Goal: Task Accomplishment & Management: Manage account settings

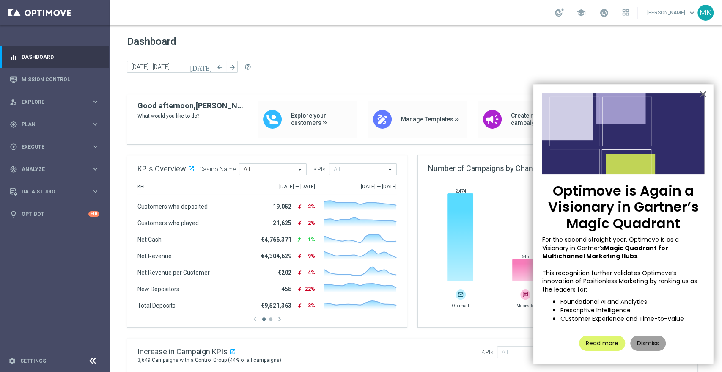
click at [641, 341] on button "Dismiss" at bounding box center [648, 342] width 36 height 15
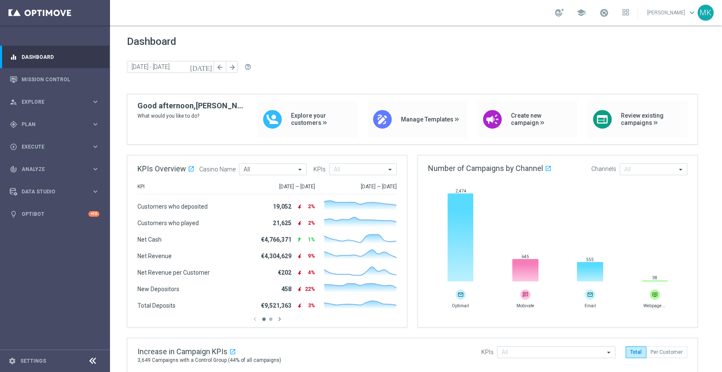
click at [678, 16] on link "Michelle Kalkwarf keyboard_arrow_down" at bounding box center [671, 12] width 51 height 13
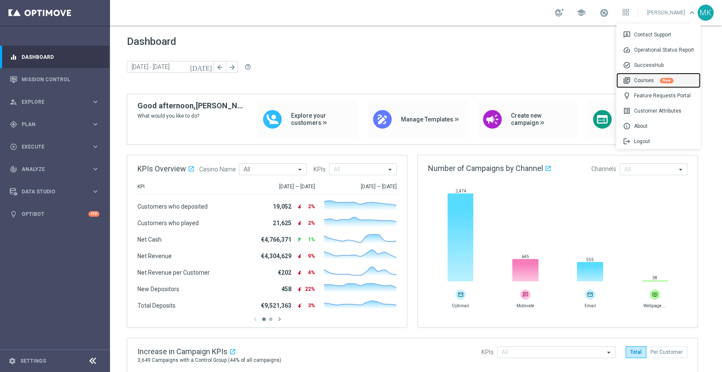
click at [653, 80] on div "library_books Courses New" at bounding box center [658, 80] width 84 height 15
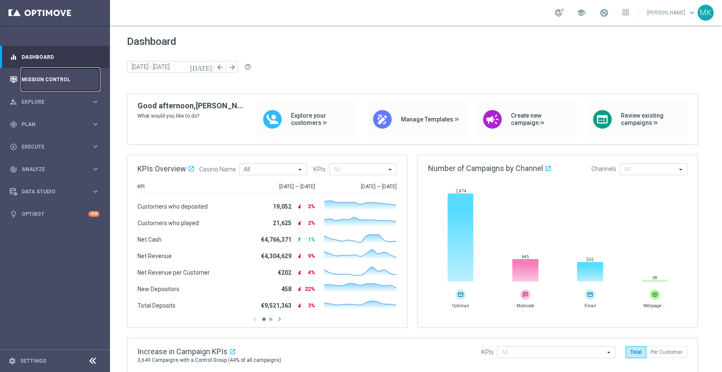
click at [54, 82] on link "Mission Control" at bounding box center [61, 79] width 78 height 22
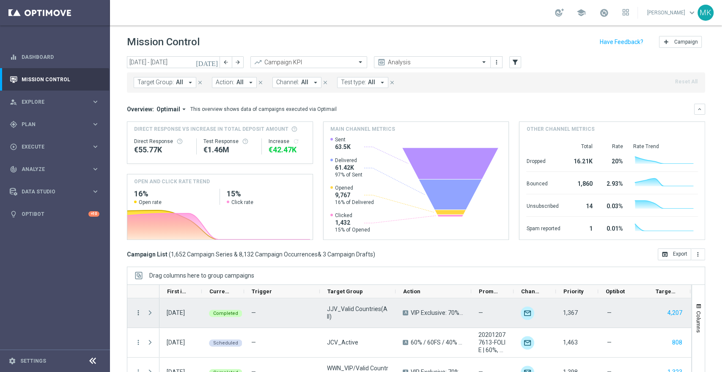
click at [139, 310] on icon "more_vert" at bounding box center [138, 313] width 8 height 8
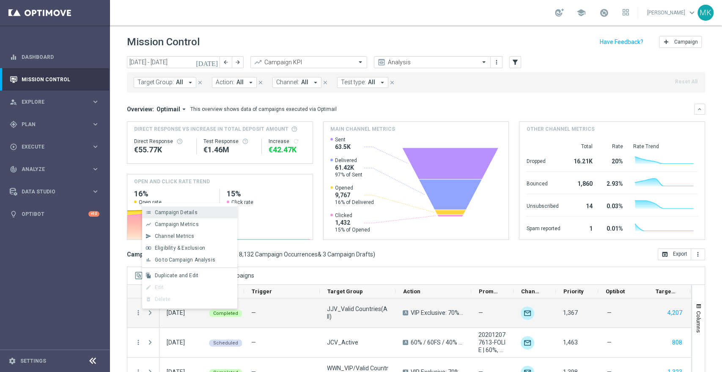
click at [167, 212] on span "Campaign Details" at bounding box center [176, 212] width 43 height 6
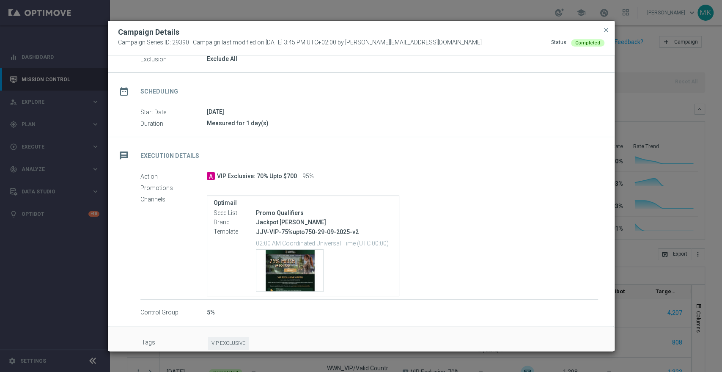
scroll to position [58, 0]
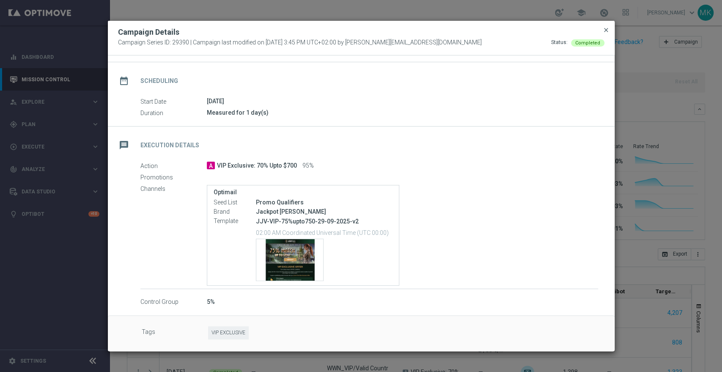
click at [606, 28] on span "close" at bounding box center [606, 30] width 7 height 7
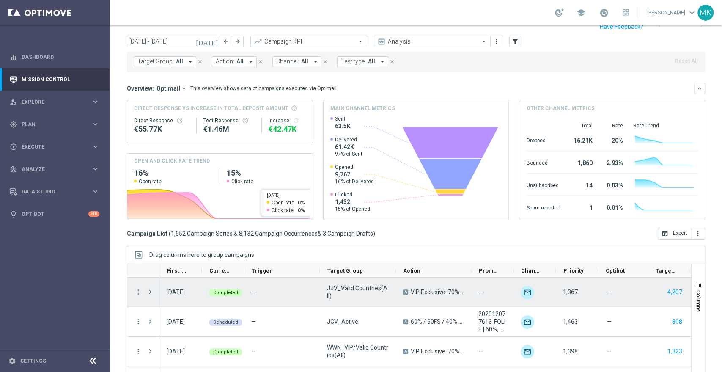
scroll to position [51, 0]
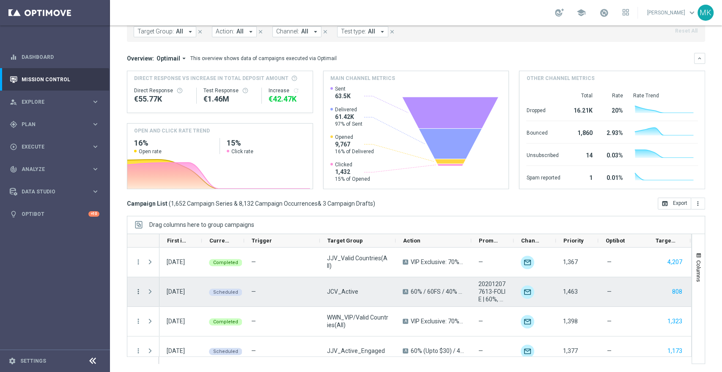
click at [137, 293] on icon "more_vert" at bounding box center [138, 292] width 8 height 8
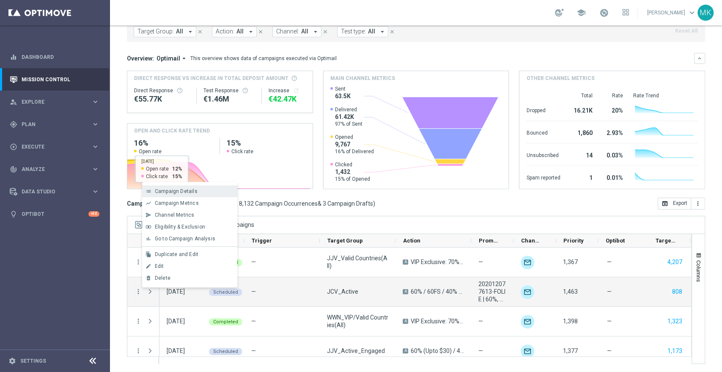
click at [188, 188] on div "list Campaign Details" at bounding box center [189, 191] width 95 height 12
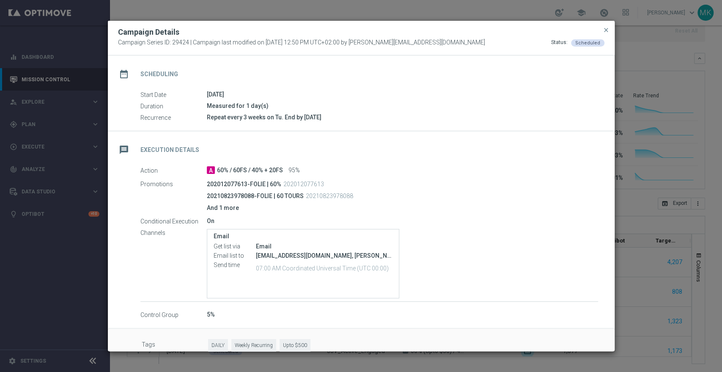
scroll to position [77, 0]
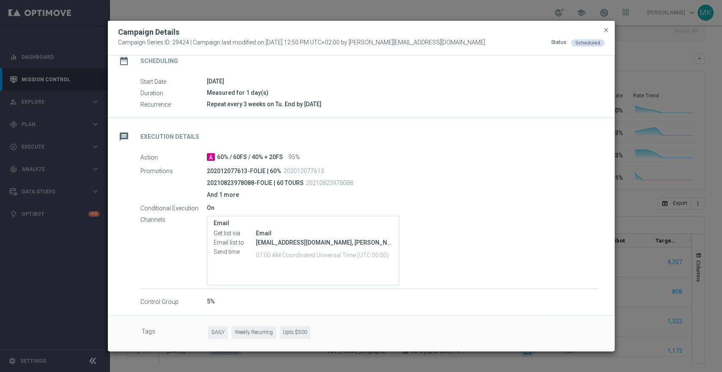
click at [606, 30] on span "close" at bounding box center [606, 30] width 7 height 7
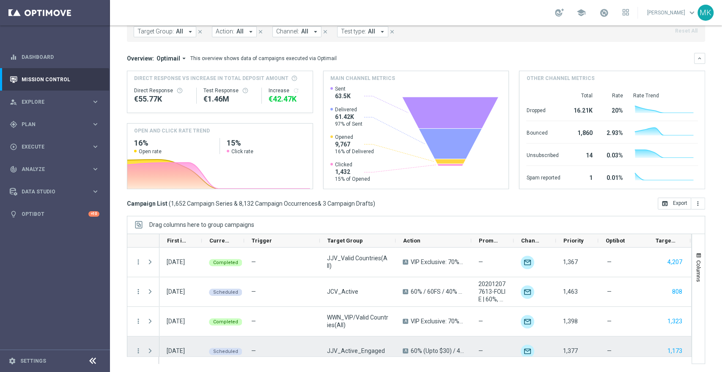
scroll to position [47, 0]
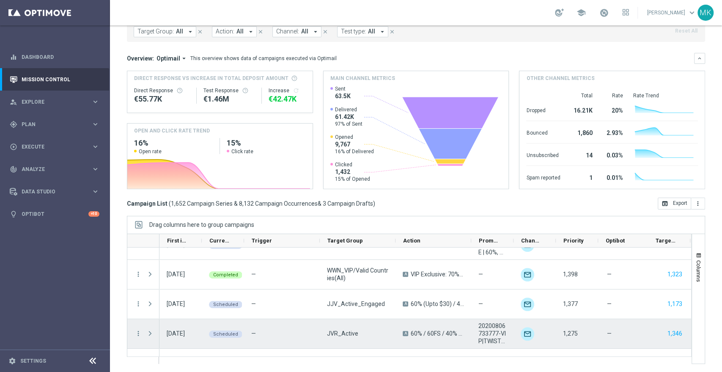
click at [134, 334] on div "more_vert" at bounding box center [134, 333] width 15 height 29
click at [138, 332] on icon "more_vert" at bounding box center [138, 333] width 8 height 8
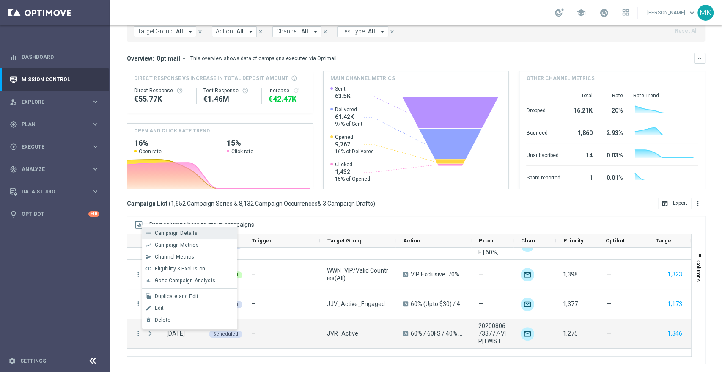
click at [184, 231] on span "Campaign Details" at bounding box center [176, 233] width 43 height 6
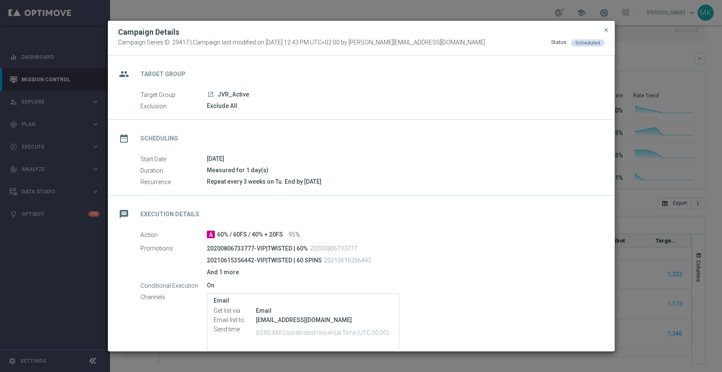
scroll to position [77, 0]
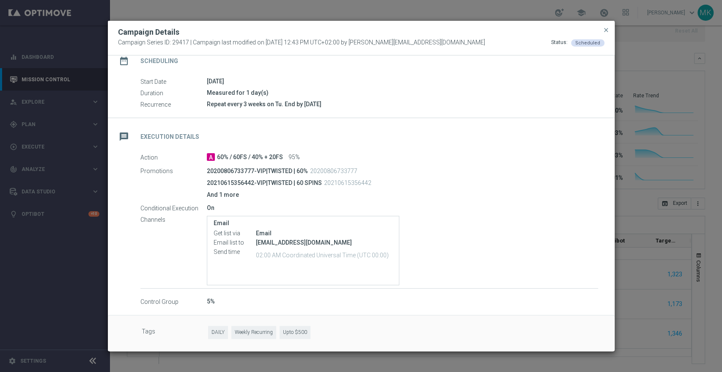
click at [562, 43] on div "Status:" at bounding box center [559, 43] width 16 height 8
click at [218, 304] on div "5%" at bounding box center [402, 301] width 391 height 8
click at [607, 33] on span "close" at bounding box center [606, 30] width 7 height 7
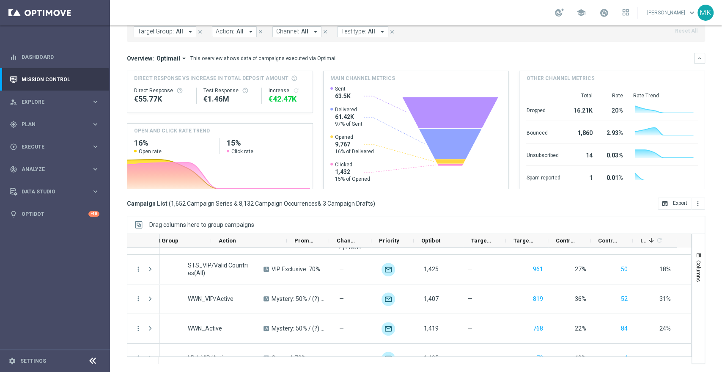
scroll to position [0, 184]
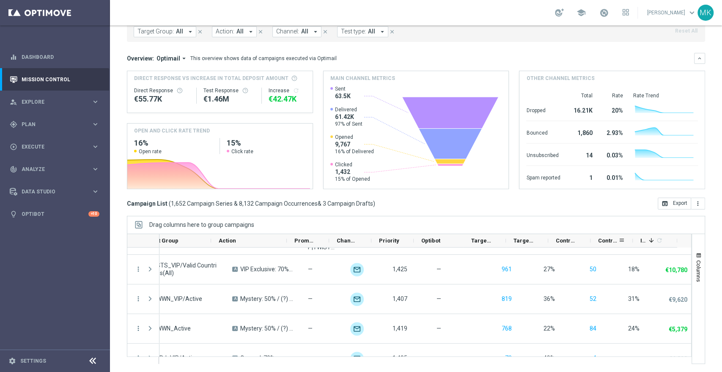
click at [611, 240] on span "Control Response Rate" at bounding box center [608, 240] width 20 height 6
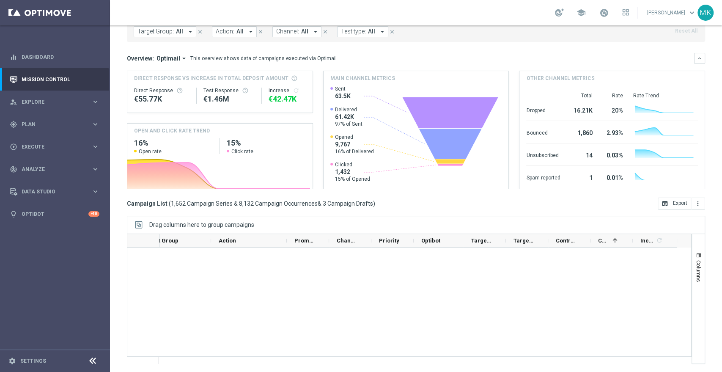
scroll to position [48890, 0]
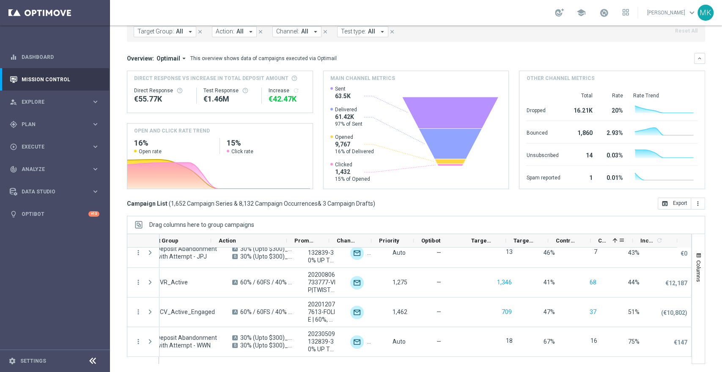
click at [604, 241] on span "Control Response Rate" at bounding box center [603, 240] width 11 height 6
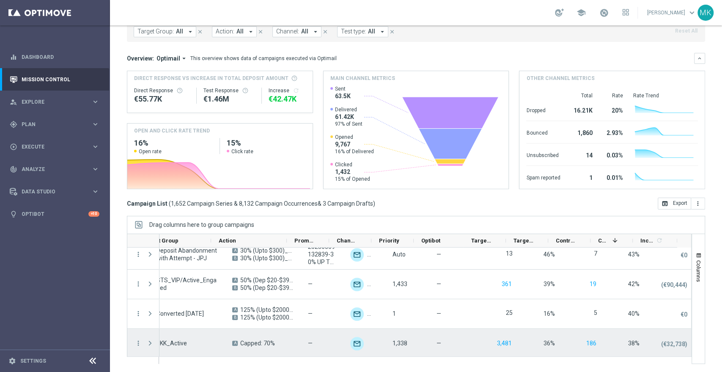
scroll to position [141, 0]
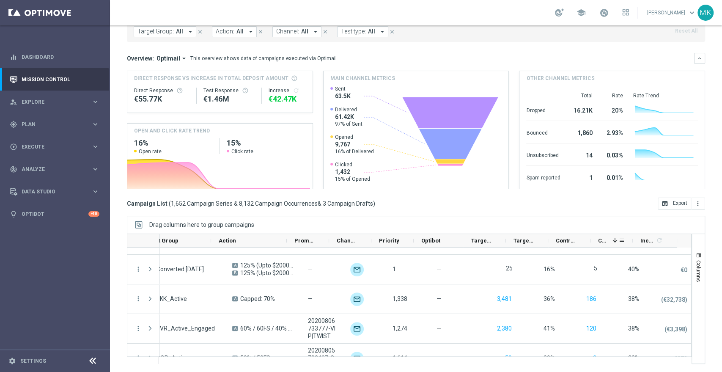
click at [601, 240] on span "Control Response Rate" at bounding box center [603, 240] width 11 height 6
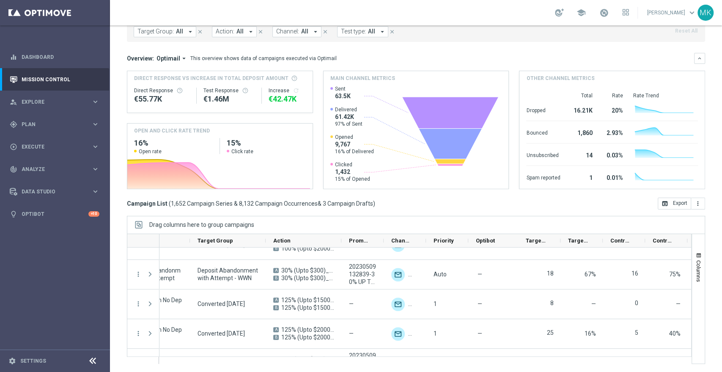
scroll to position [0, 0]
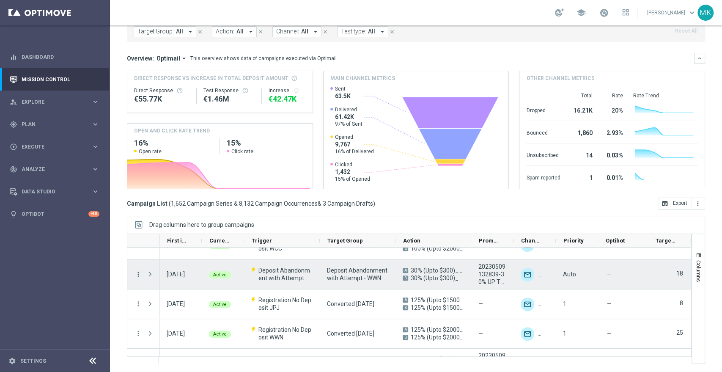
click at [134, 273] on icon "more_vert" at bounding box center [138, 274] width 8 height 8
click at [176, 281] on span "Campaign Details" at bounding box center [176, 279] width 43 height 6
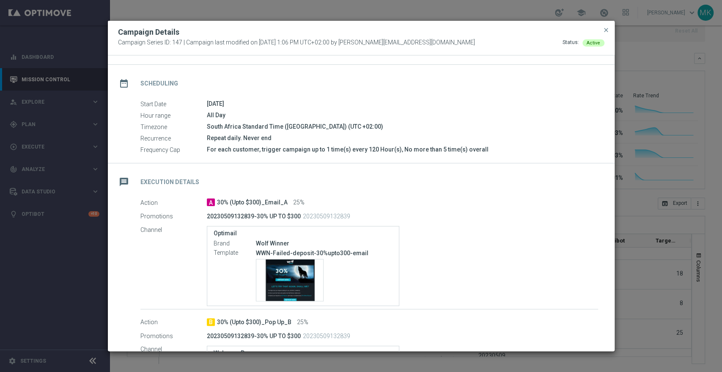
click at [610, 27] on div "Campaign Details Campaign Series ID: 147 | Campaign last modified on 19 Mar 202…" at bounding box center [361, 38] width 507 height 35
click at [606, 28] on span "close" at bounding box center [606, 30] width 7 height 7
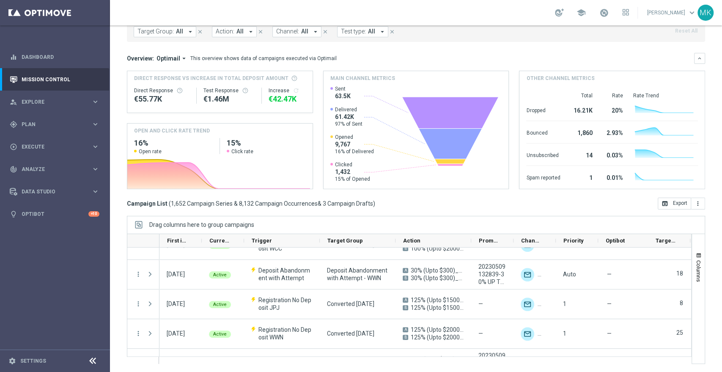
click at [673, 11] on link "Michelle Kalkwarf keyboard_arrow_down" at bounding box center [671, 12] width 51 height 13
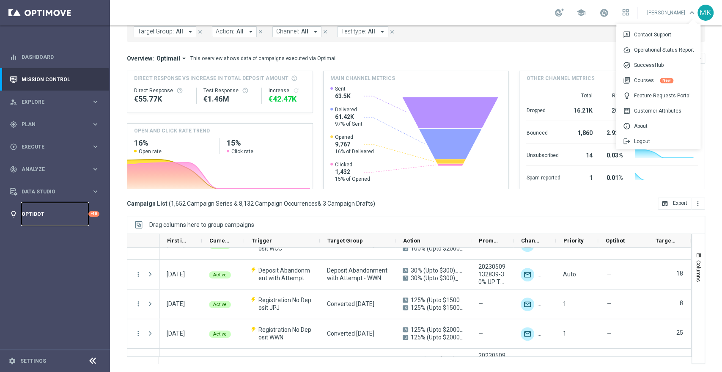
click at [47, 212] on link "Optibot" at bounding box center [55, 214] width 67 height 22
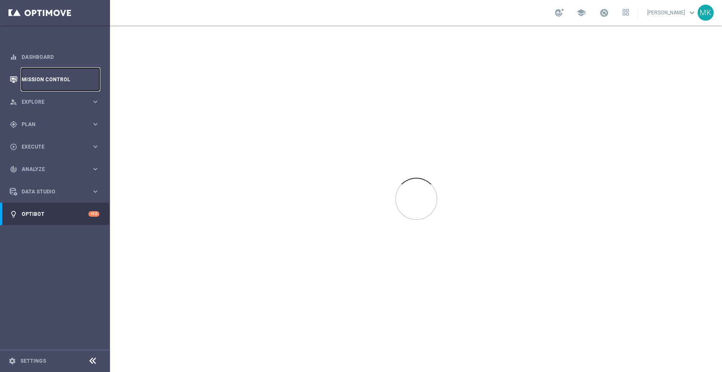
click at [36, 80] on link "Mission Control" at bounding box center [61, 79] width 78 height 22
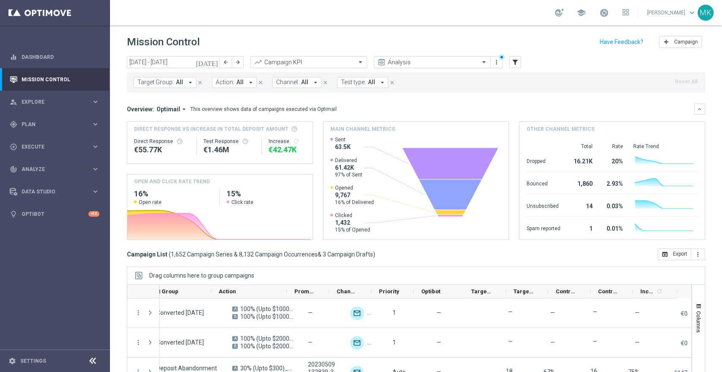
click at [460, 63] on input "text" at bounding box center [424, 62] width 91 height 7
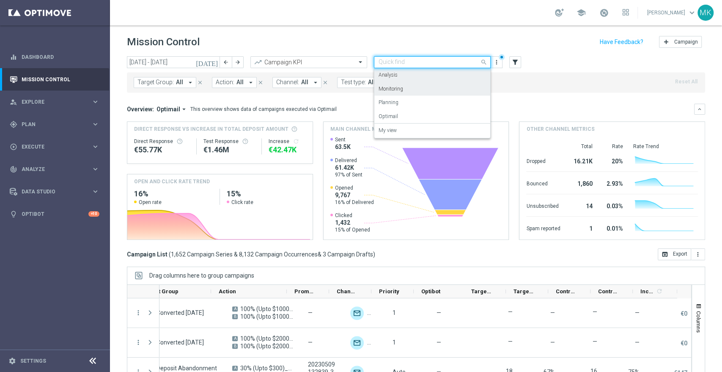
click at [129, 88] on div "Target Group: All arrow_drop_down close Action: All arrow_drop_down close Chann…" at bounding box center [416, 82] width 578 height 20
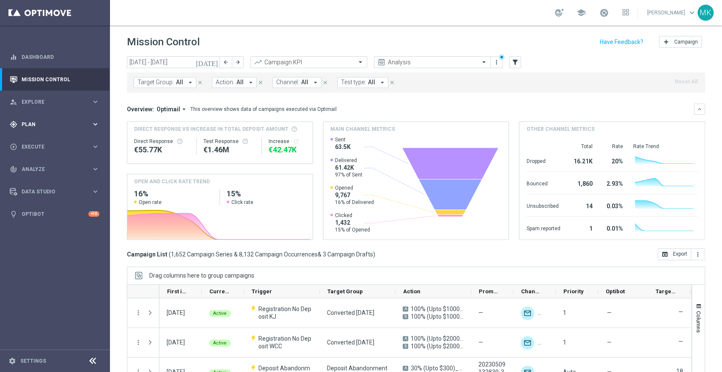
click at [42, 121] on div "gps_fixed Plan" at bounding box center [51, 125] width 82 height 8
click at [45, 208] on span "Execute" at bounding box center [57, 210] width 70 height 5
click at [44, 164] on link "Campaign Builder" at bounding box center [55, 164] width 66 height 7
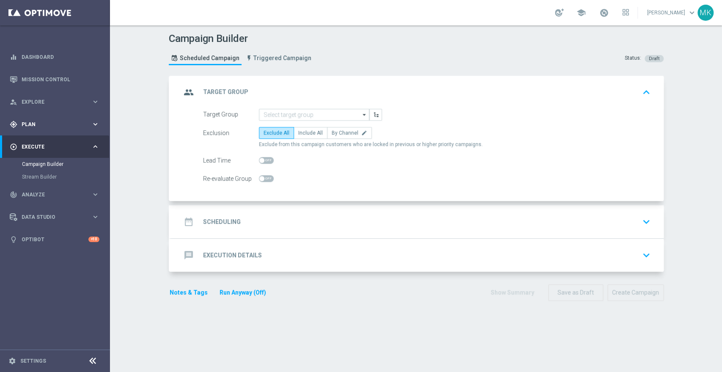
click at [42, 119] on div "gps_fixed Plan keyboard_arrow_right" at bounding box center [54, 124] width 109 height 22
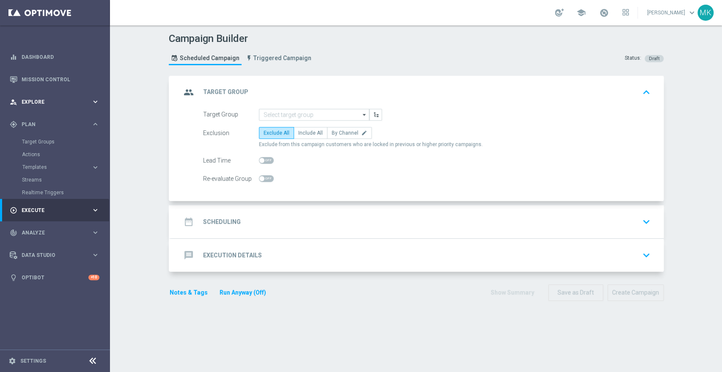
click at [49, 101] on span "Explore" at bounding box center [57, 101] width 70 height 5
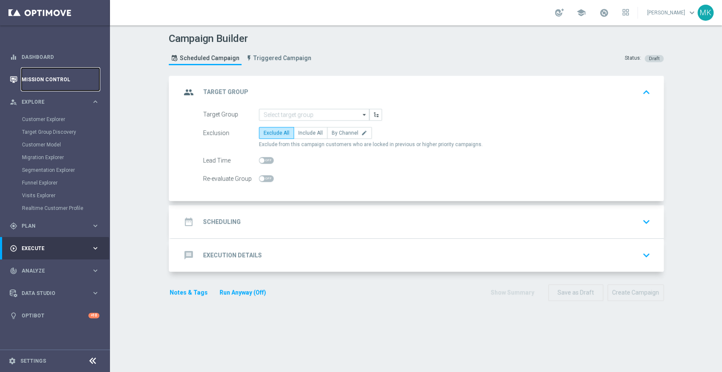
click at [66, 80] on link "Mission Control" at bounding box center [61, 79] width 78 height 22
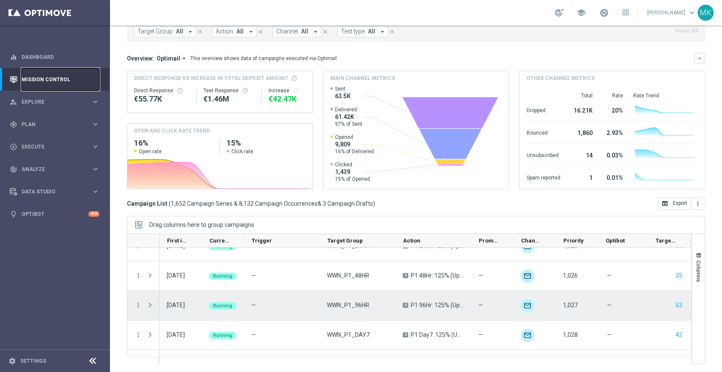
scroll to position [1269, 0]
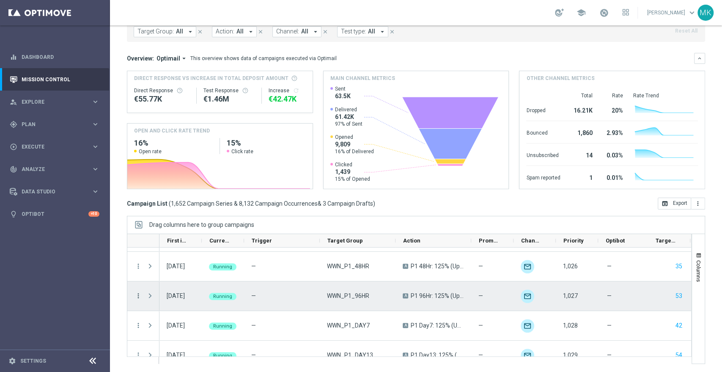
click at [139, 296] on icon "more_vert" at bounding box center [138, 296] width 8 height 8
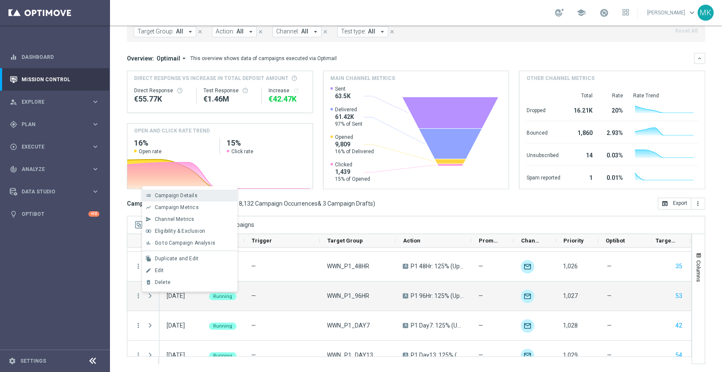
click at [186, 195] on span "Campaign Details" at bounding box center [176, 195] width 43 height 6
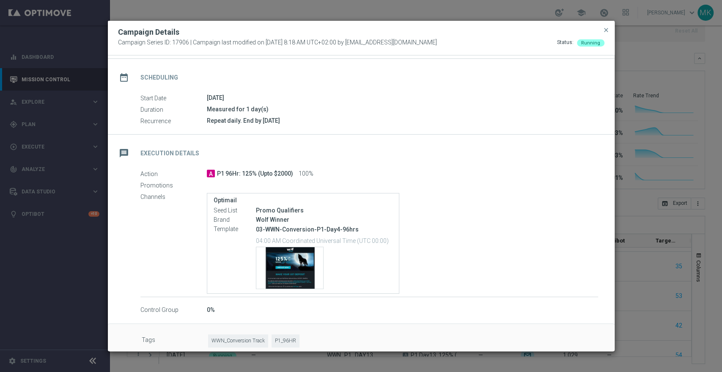
scroll to position [69, 0]
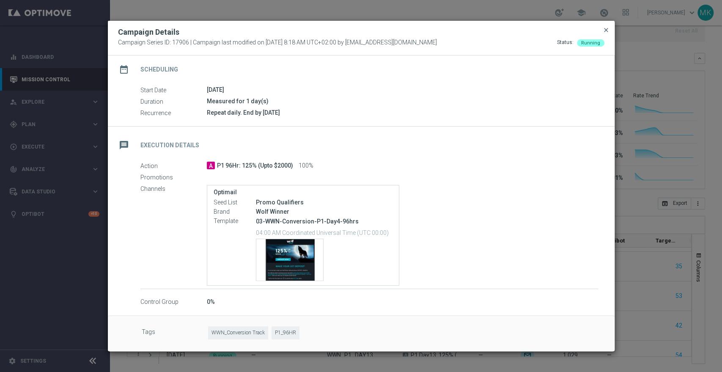
click at [607, 29] on span "close" at bounding box center [606, 30] width 7 height 7
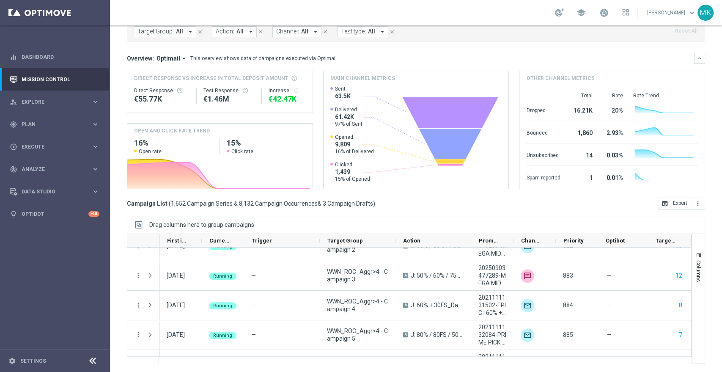
scroll to position [5748, 0]
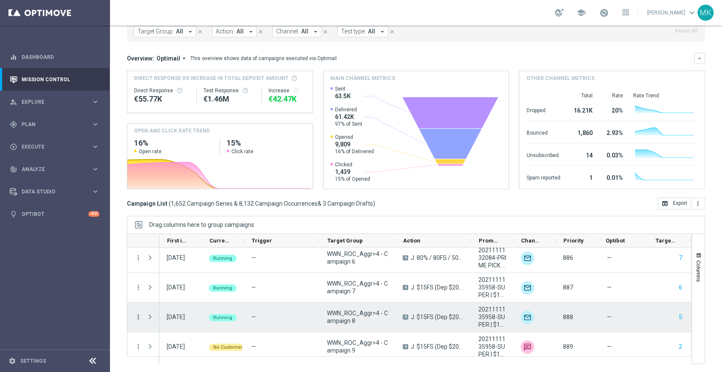
click at [139, 318] on icon "more_vert" at bounding box center [138, 317] width 8 height 8
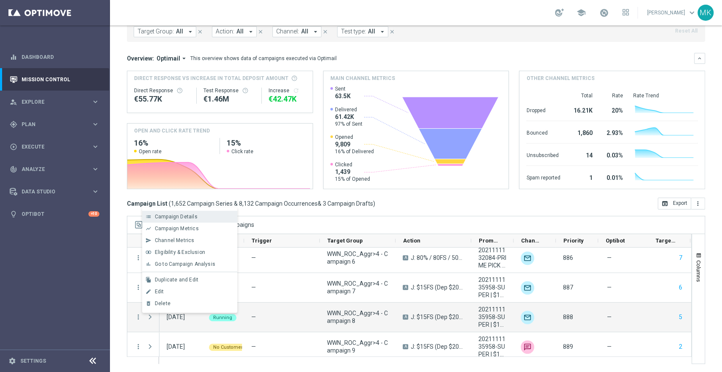
click at [183, 217] on span "Campaign Details" at bounding box center [176, 217] width 43 height 6
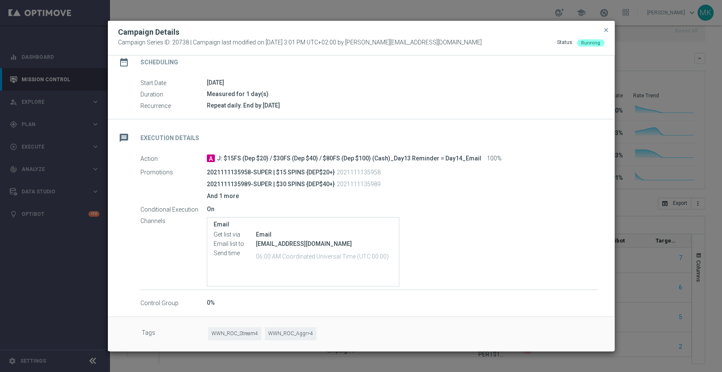
scroll to position [77, 0]
click at [606, 29] on span "close" at bounding box center [606, 30] width 7 height 7
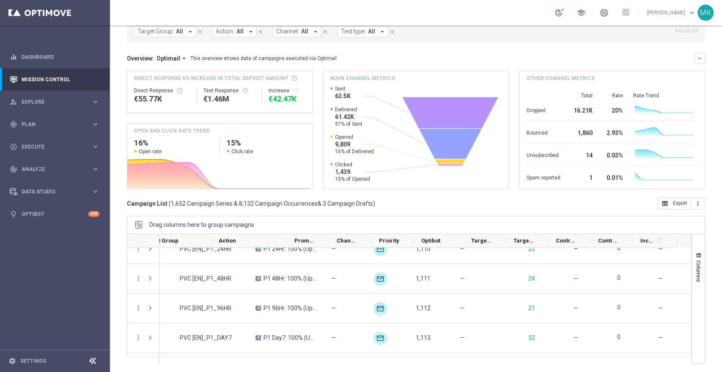
scroll to position [0, 184]
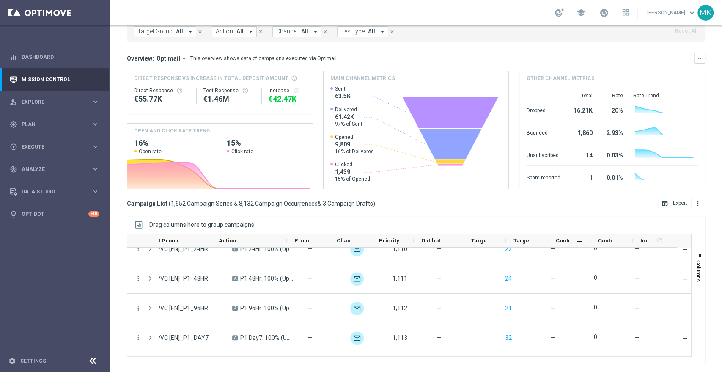
click at [566, 237] on span "Control Customers" at bounding box center [566, 240] width 20 height 6
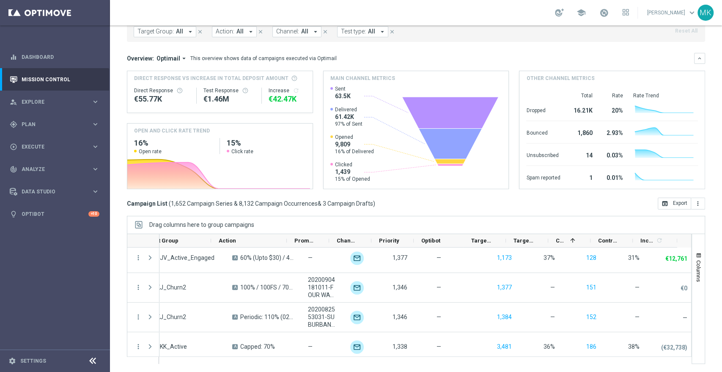
scroll to position [48749, 0]
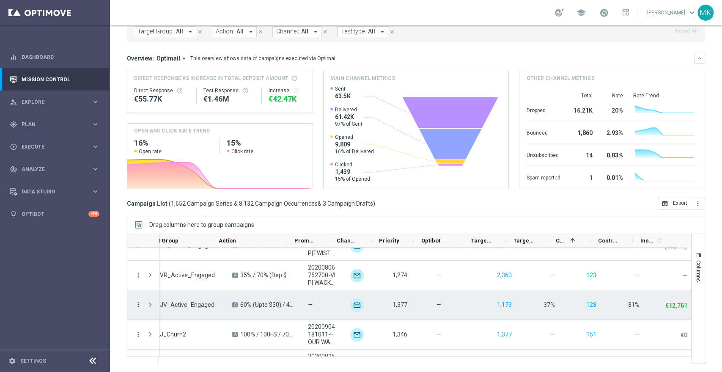
click at [139, 302] on icon "more_vert" at bounding box center [138, 305] width 8 height 8
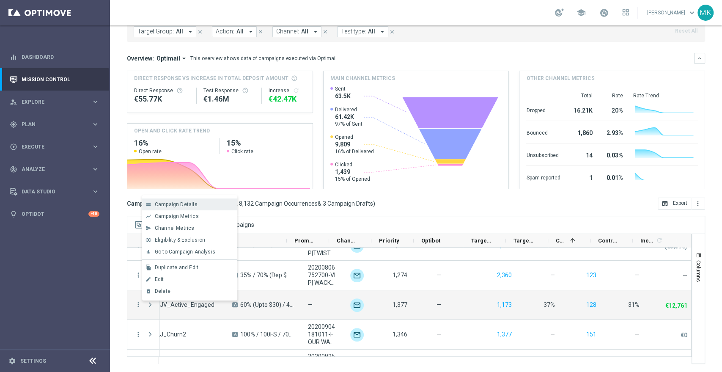
click at [184, 202] on span "Campaign Details" at bounding box center [176, 204] width 43 height 6
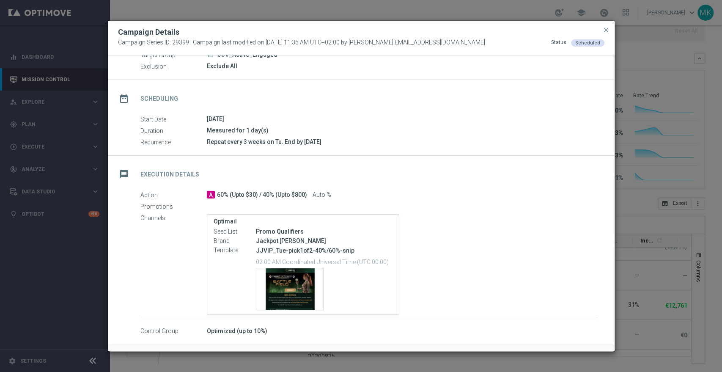
scroll to position [69, 0]
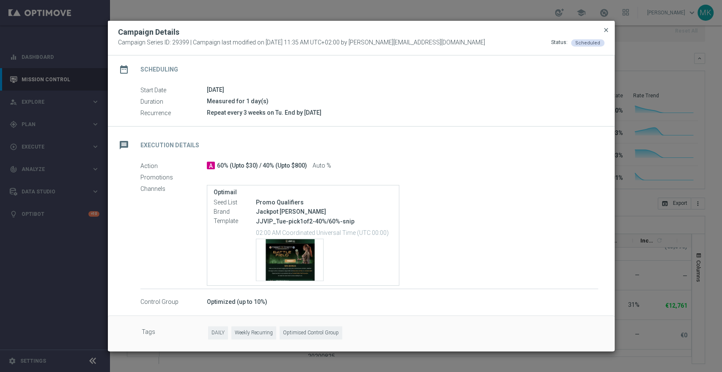
click at [606, 30] on span "close" at bounding box center [606, 30] width 7 height 7
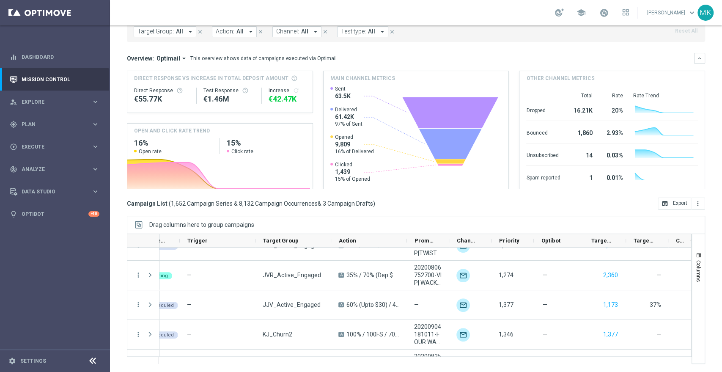
scroll to position [0, 52]
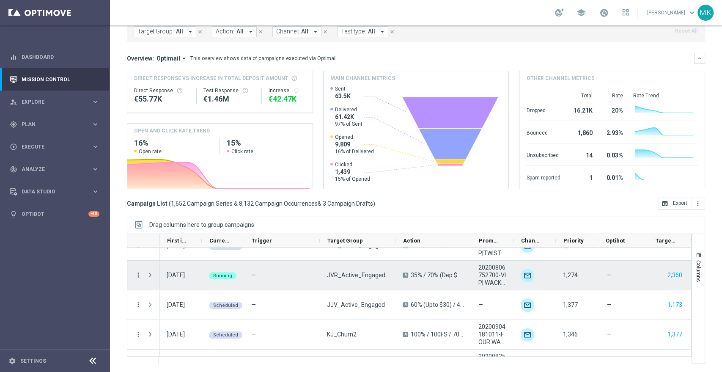
click at [138, 273] on icon "more_vert" at bounding box center [138, 275] width 8 height 8
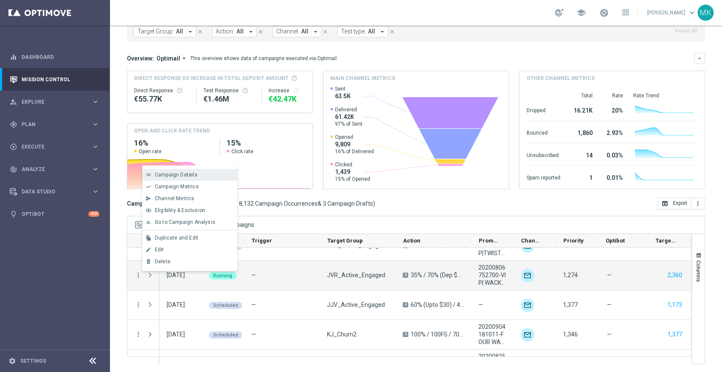
click at [172, 177] on span "Campaign Details" at bounding box center [176, 175] width 43 height 6
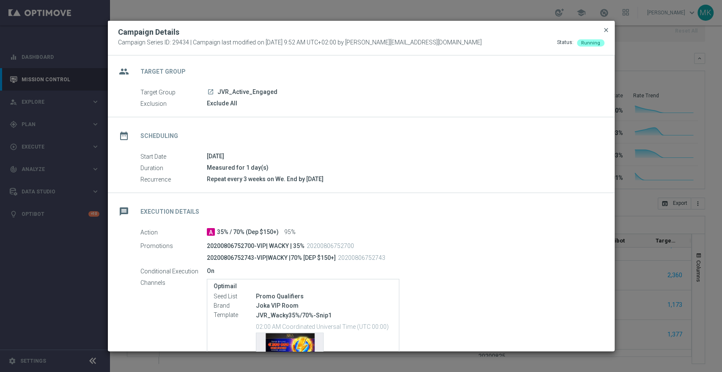
click at [605, 30] on span "close" at bounding box center [606, 30] width 7 height 7
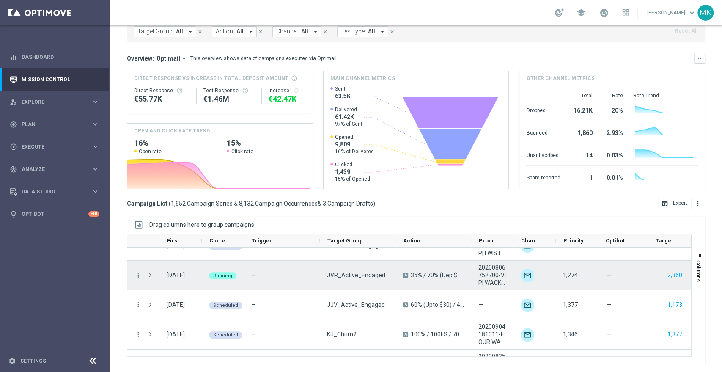
click at [185, 275] on div "01 Oct 2025, Wednesday" at bounding box center [176, 275] width 18 height 8
click at [214, 274] on span "Running" at bounding box center [222, 275] width 19 height 5
click at [135, 276] on icon "more_vert" at bounding box center [138, 275] width 8 height 8
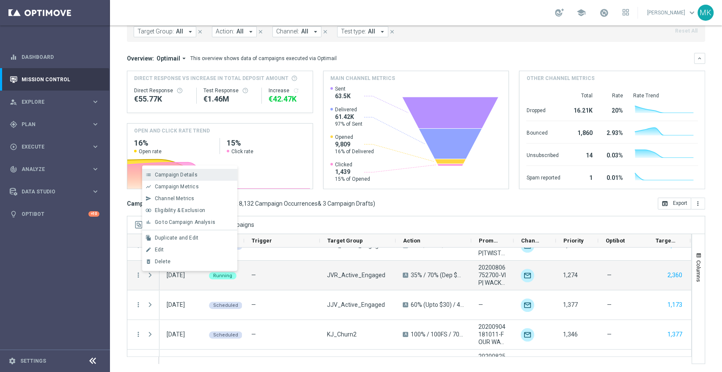
click at [200, 173] on div "Campaign Details" at bounding box center [194, 175] width 79 height 6
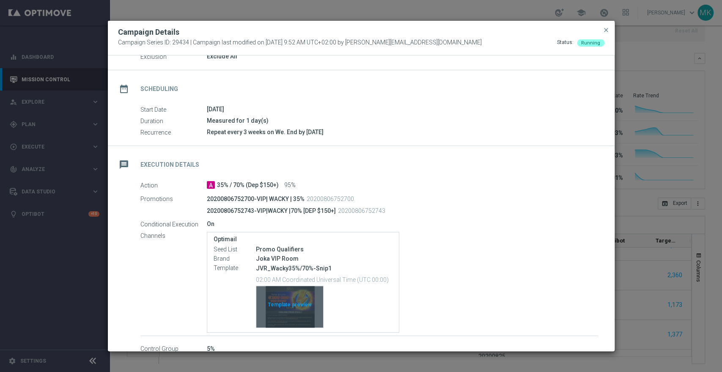
click at [287, 292] on div "Template preview" at bounding box center [289, 306] width 67 height 41
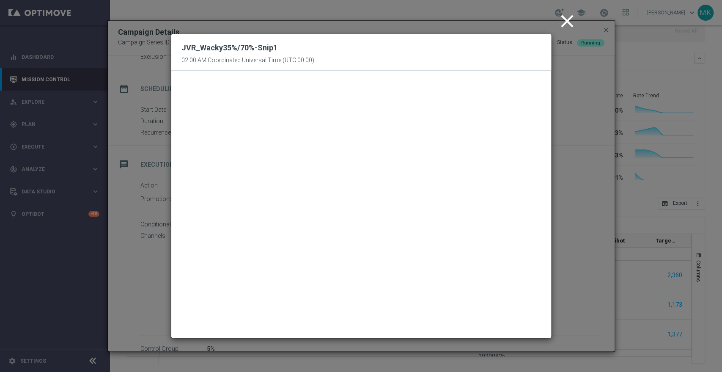
click at [565, 17] on icon "close" at bounding box center [567, 21] width 21 height 21
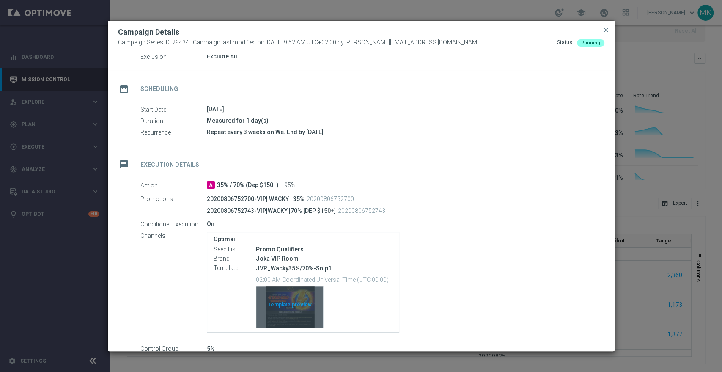
click at [283, 299] on div "Template preview" at bounding box center [289, 306] width 67 height 41
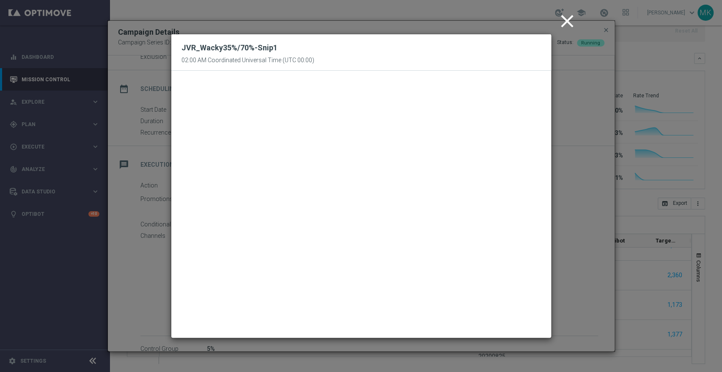
click at [565, 20] on icon "close" at bounding box center [567, 21] width 21 height 21
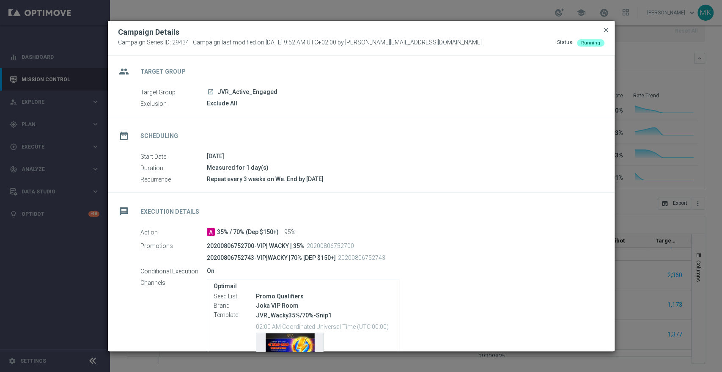
click at [606, 29] on span "close" at bounding box center [606, 30] width 7 height 7
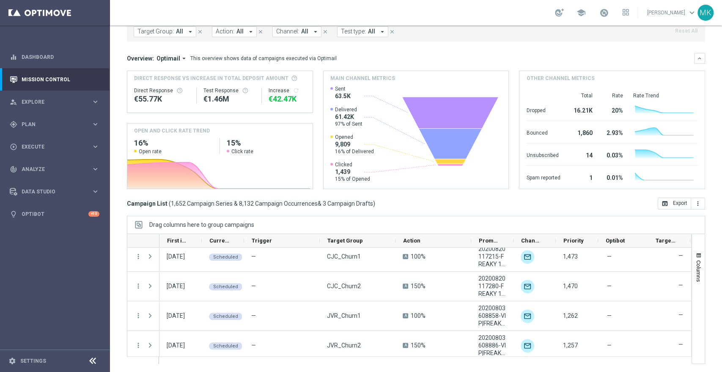
scroll to position [2443, 0]
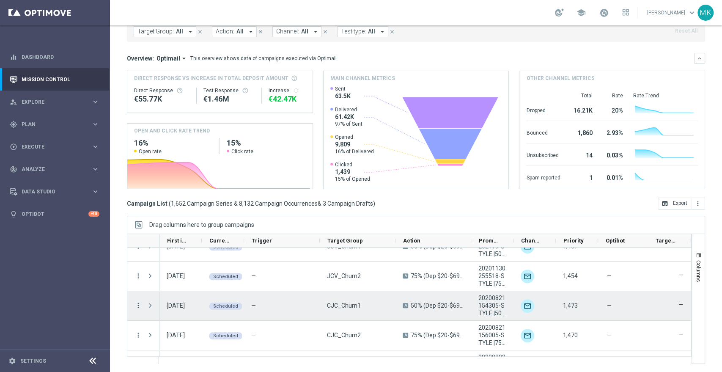
click at [138, 306] on icon "more_vert" at bounding box center [138, 306] width 8 height 8
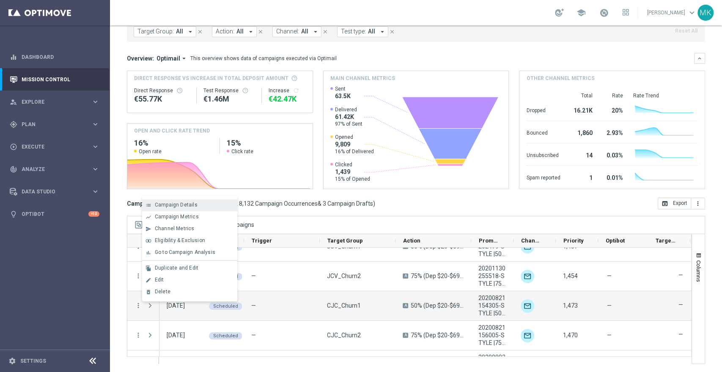
click at [186, 203] on span "Campaign Details" at bounding box center [176, 205] width 43 height 6
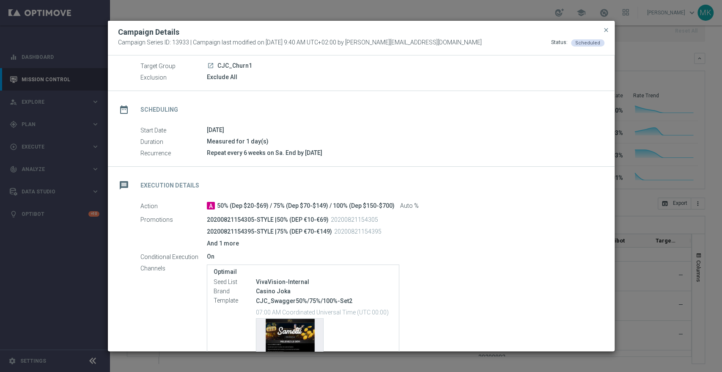
scroll to position [0, 0]
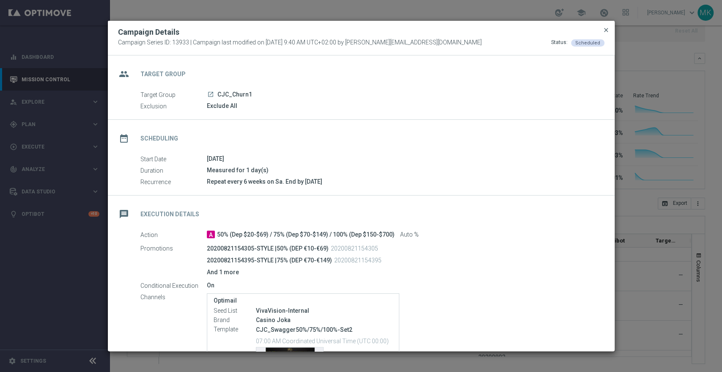
click at [607, 29] on span "close" at bounding box center [606, 30] width 7 height 7
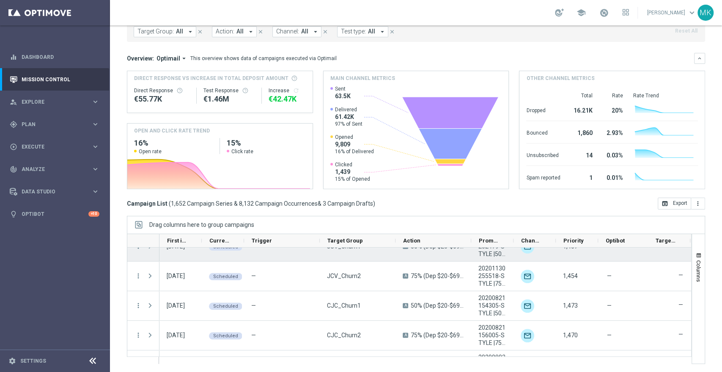
scroll to position [2396, 0]
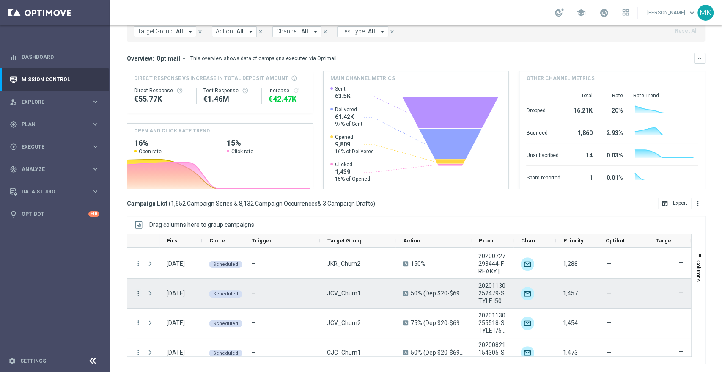
click at [138, 291] on icon "more_vert" at bounding box center [138, 293] width 8 height 8
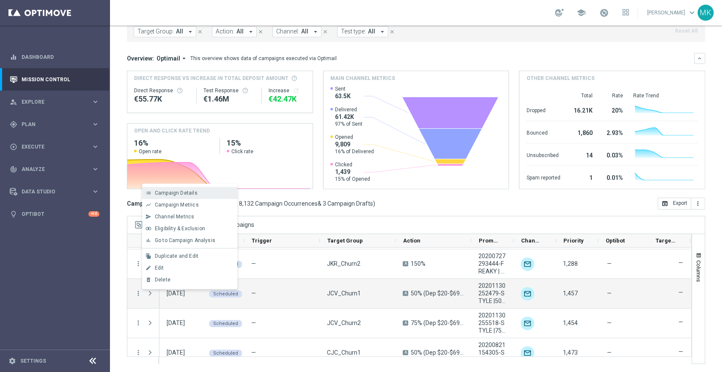
click at [189, 189] on div "list Campaign Details" at bounding box center [189, 193] width 95 height 12
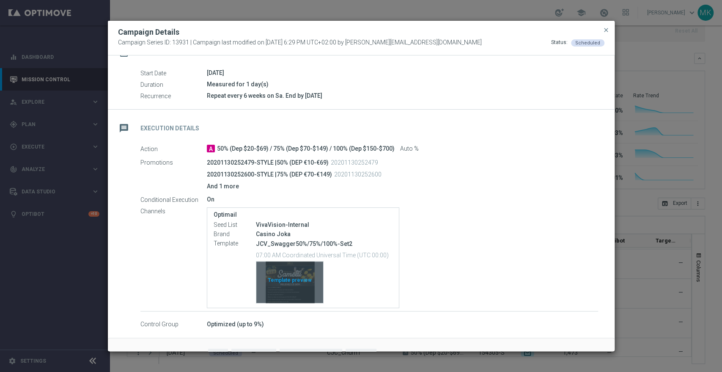
scroll to position [108, 0]
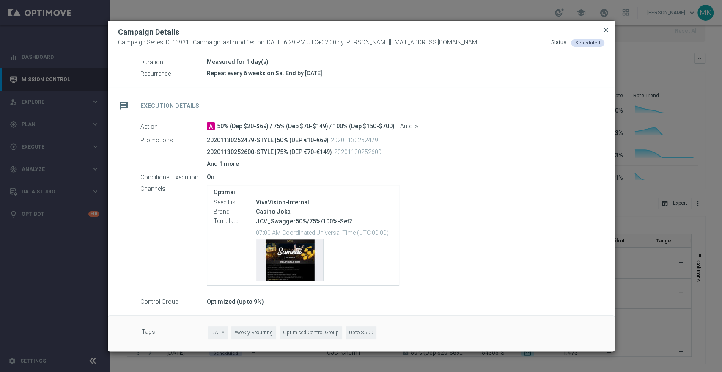
click at [604, 30] on span "close" at bounding box center [606, 30] width 7 height 7
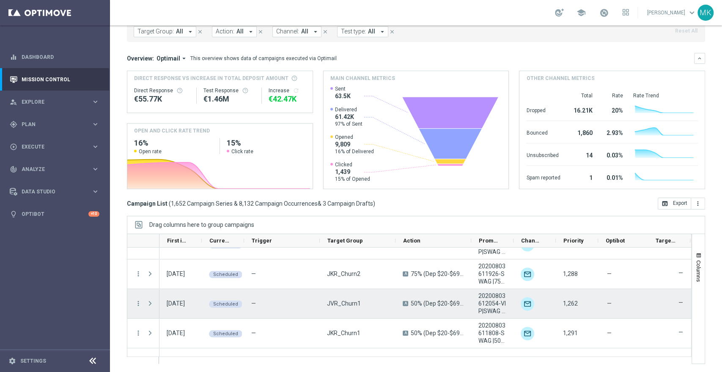
scroll to position [2538, 0]
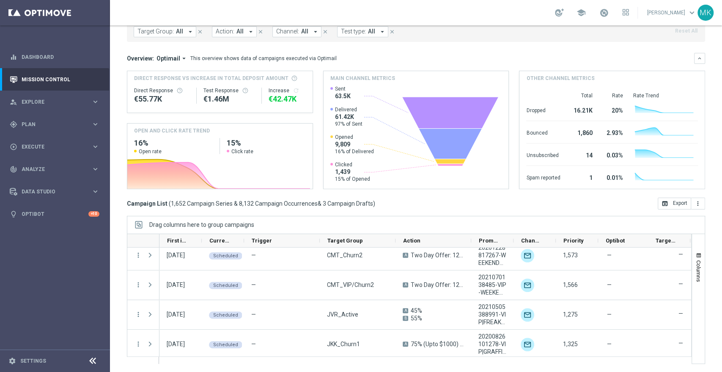
scroll to position [1630, 0]
